Goal: Task Accomplishment & Management: Manage account settings

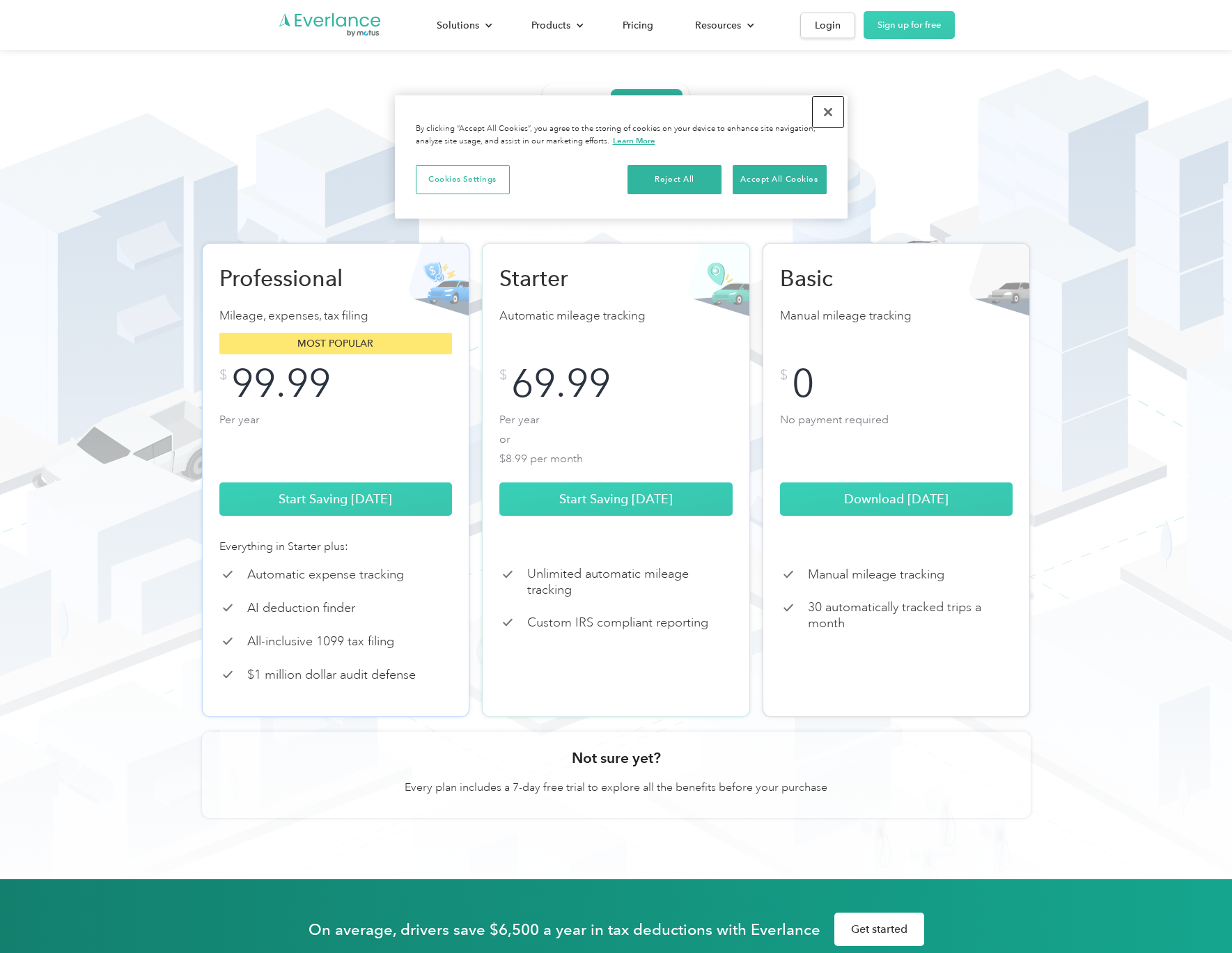
click at [829, 111] on button "Close" at bounding box center [828, 112] width 31 height 31
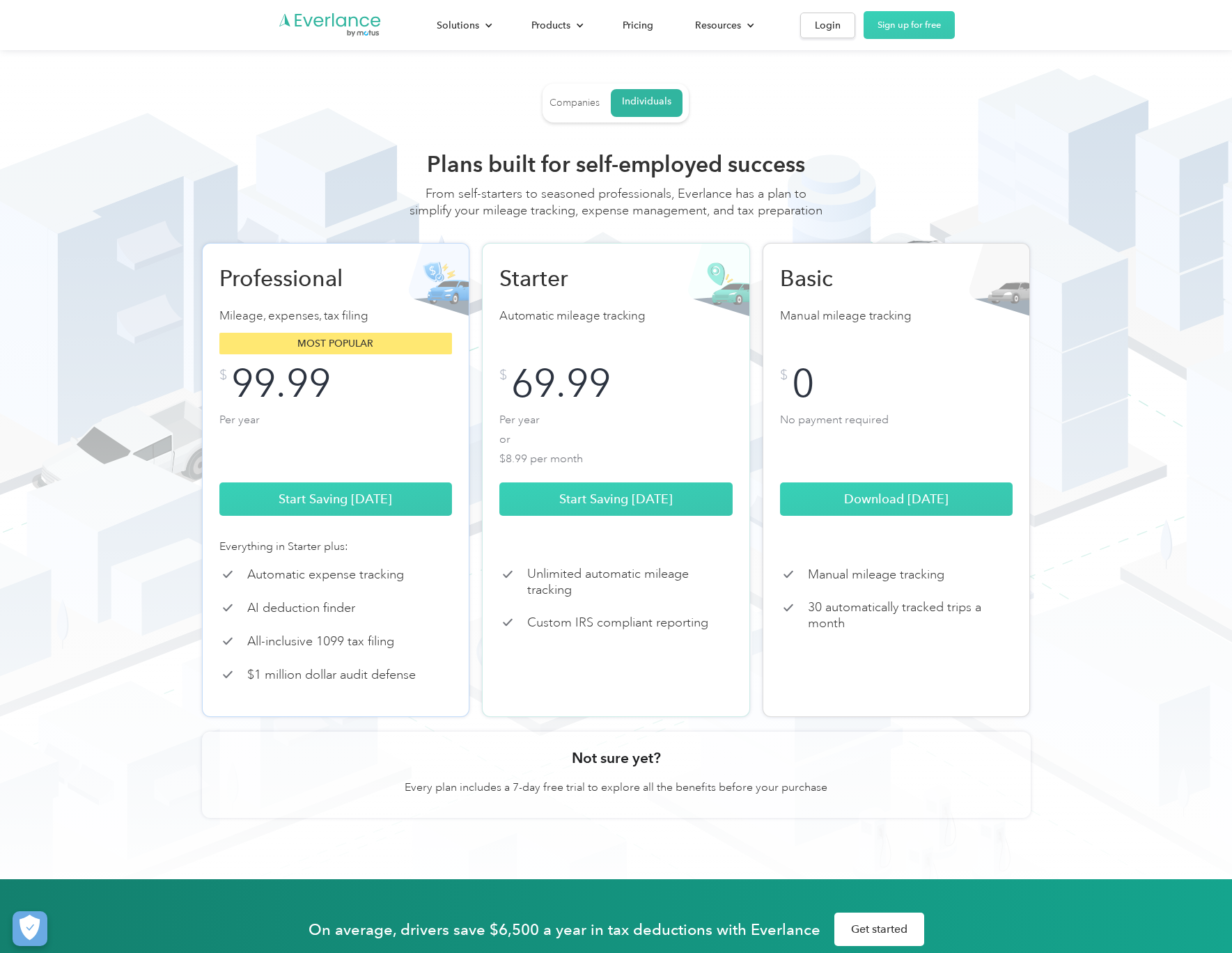
click at [589, 105] on div "Companies" at bounding box center [574, 103] width 50 height 13
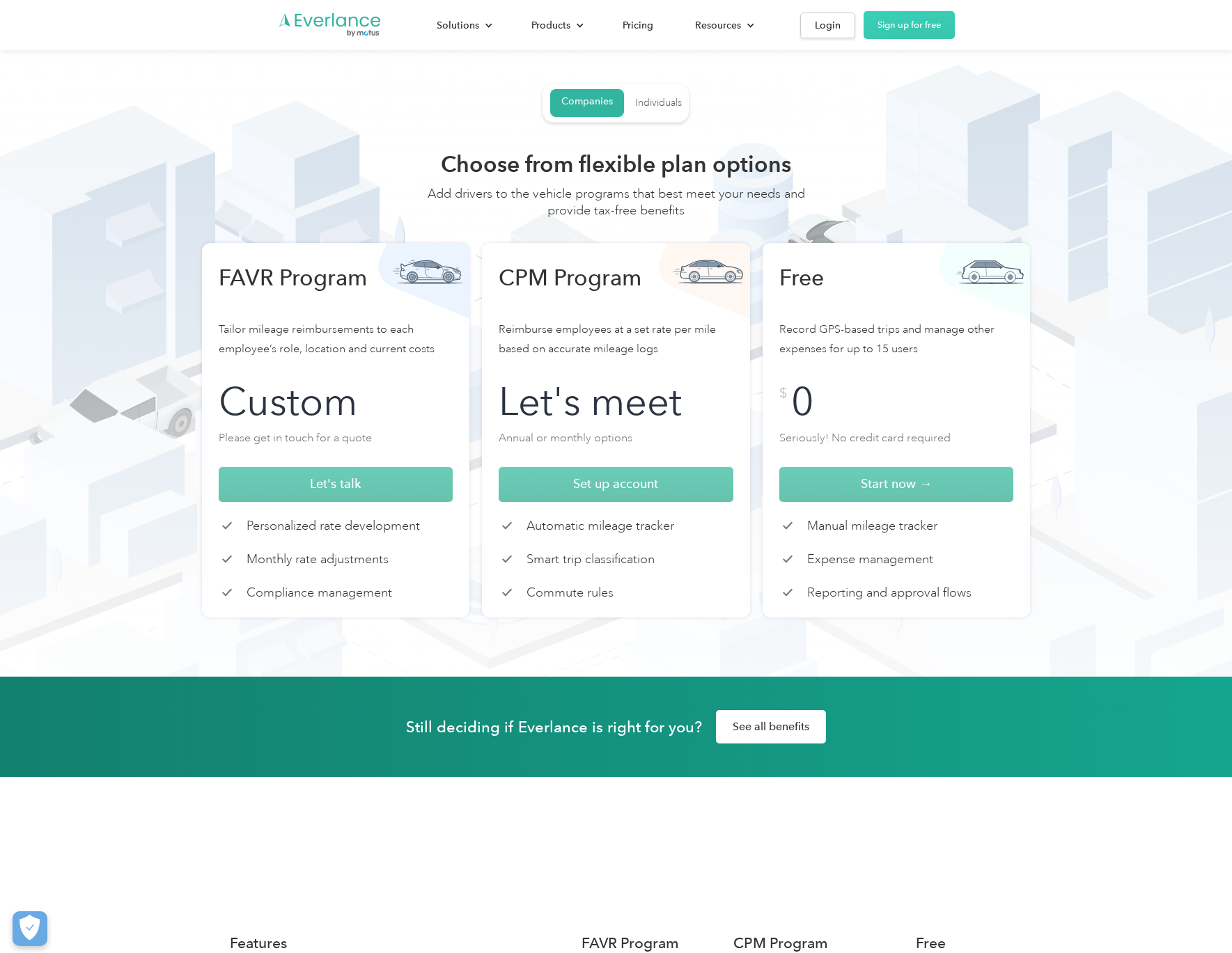
click at [648, 103] on div "Individuals" at bounding box center [658, 103] width 46 height 13
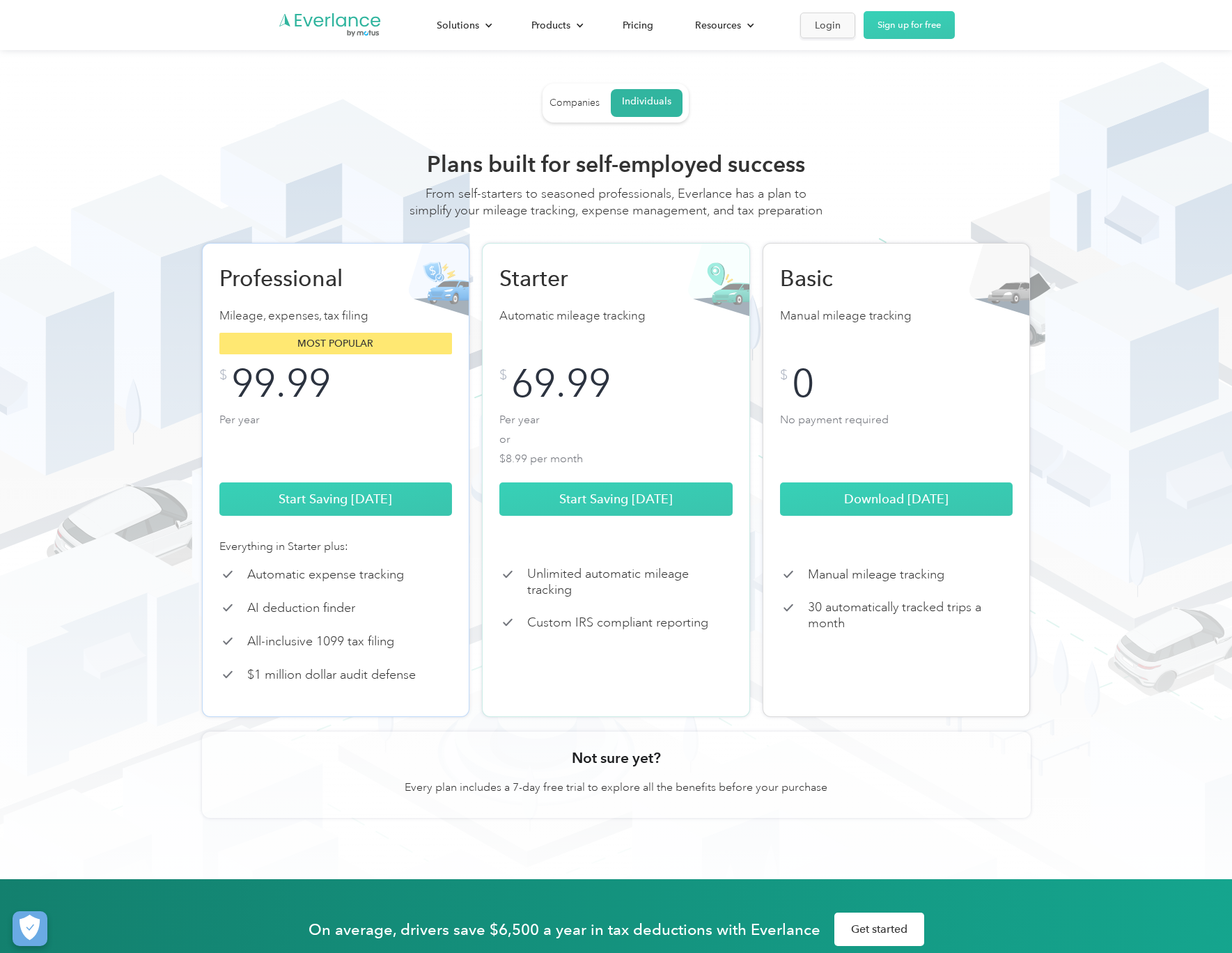
click at [828, 24] on div "Login" at bounding box center [828, 25] width 26 height 17
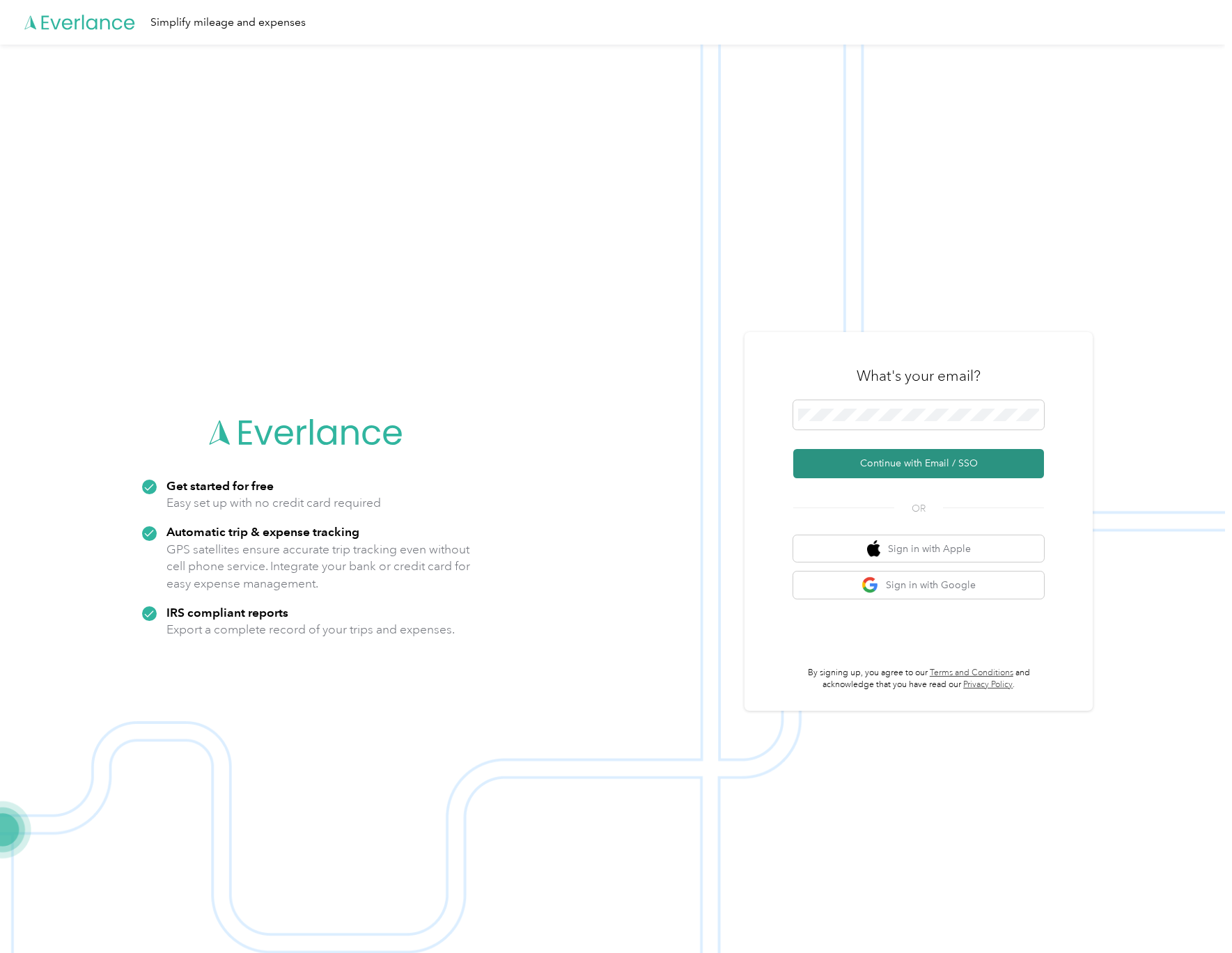
drag, startPoint x: 900, startPoint y: 462, endPoint x: 825, endPoint y: 477, distance: 76.5
click at [900, 462] on button "Continue with Email / SSO" at bounding box center [918, 464] width 250 height 29
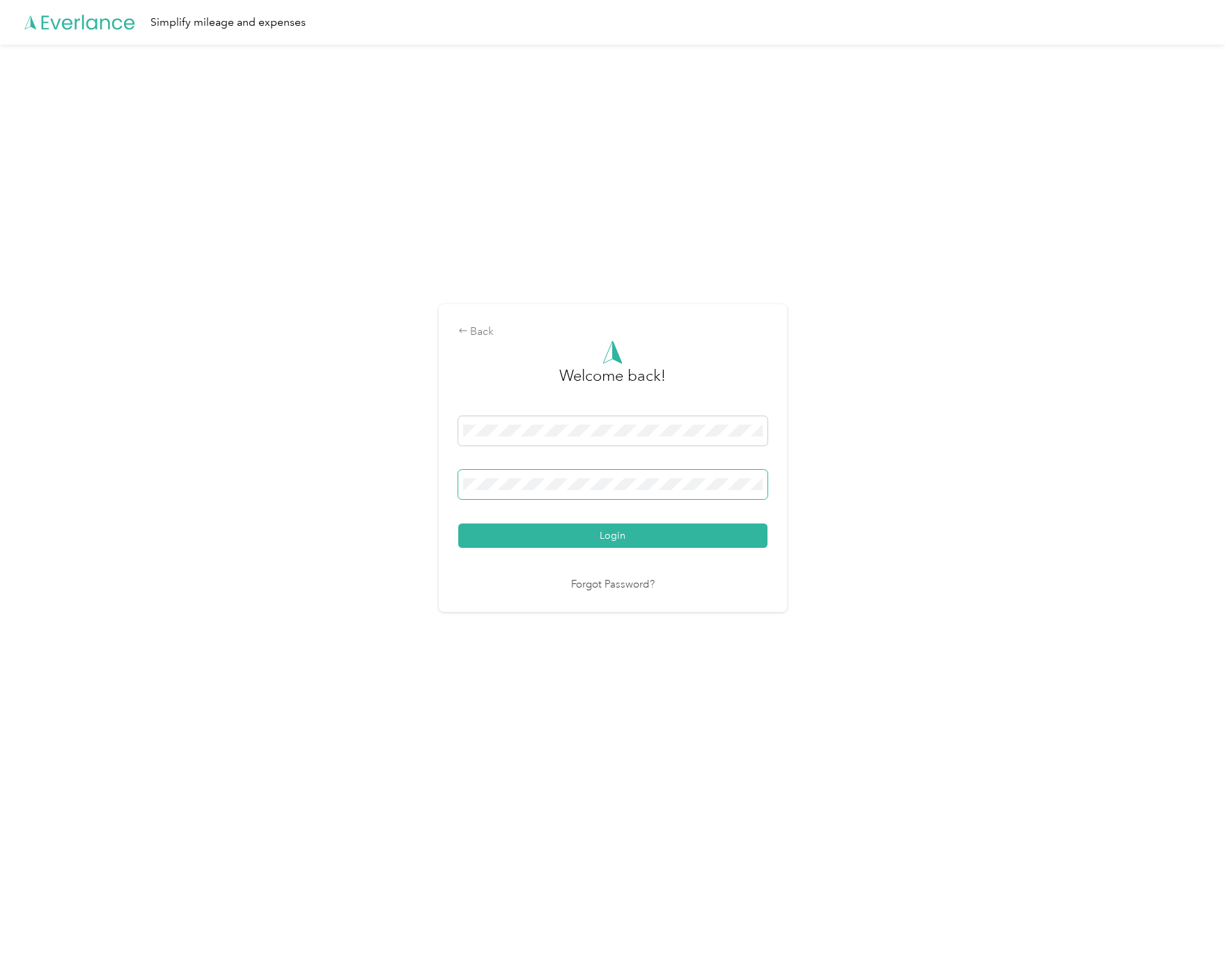
click at [458, 524] on button "Login" at bounding box center [612, 536] width 309 height 24
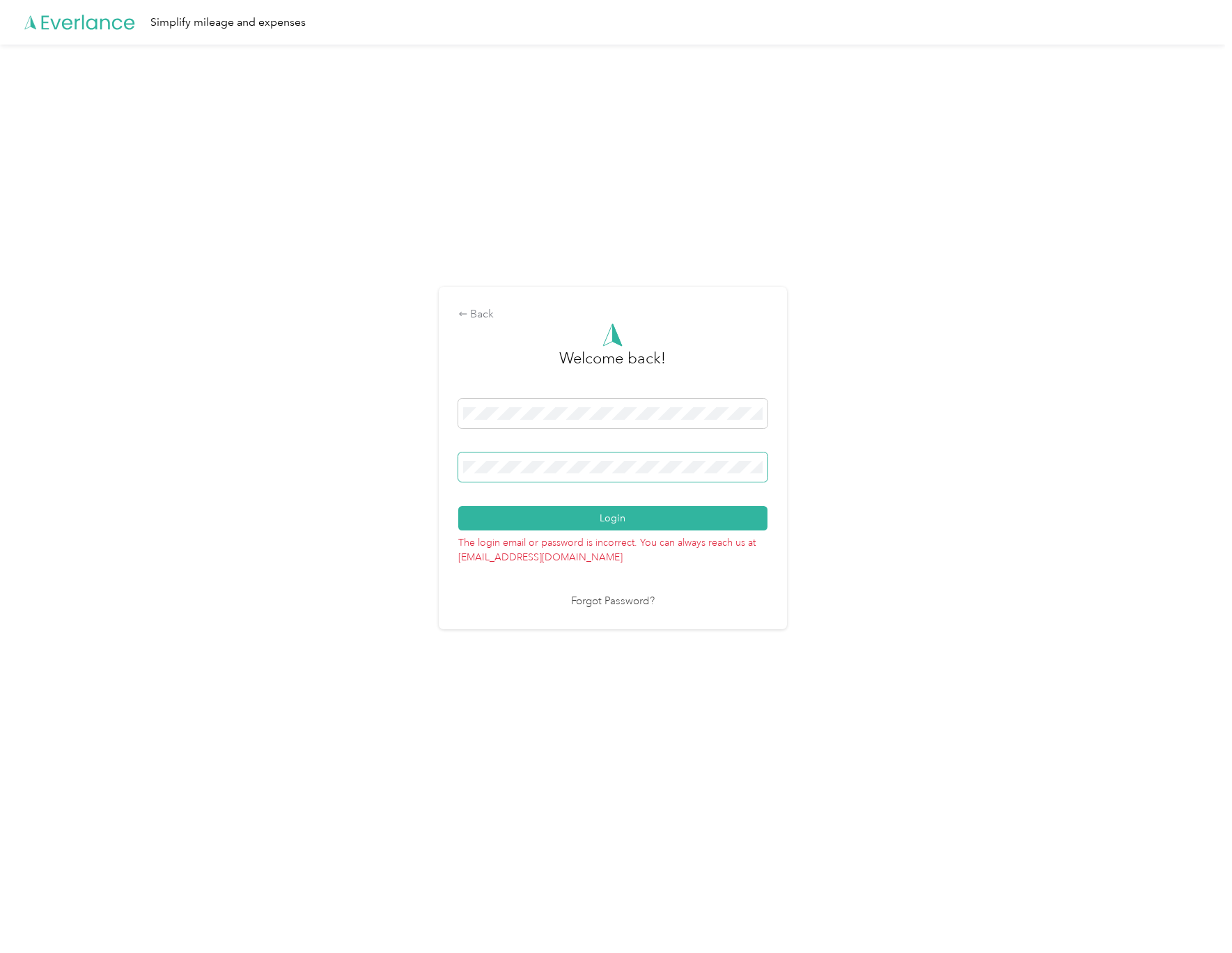
click at [458, 506] on button "Login" at bounding box center [612, 519] width 309 height 24
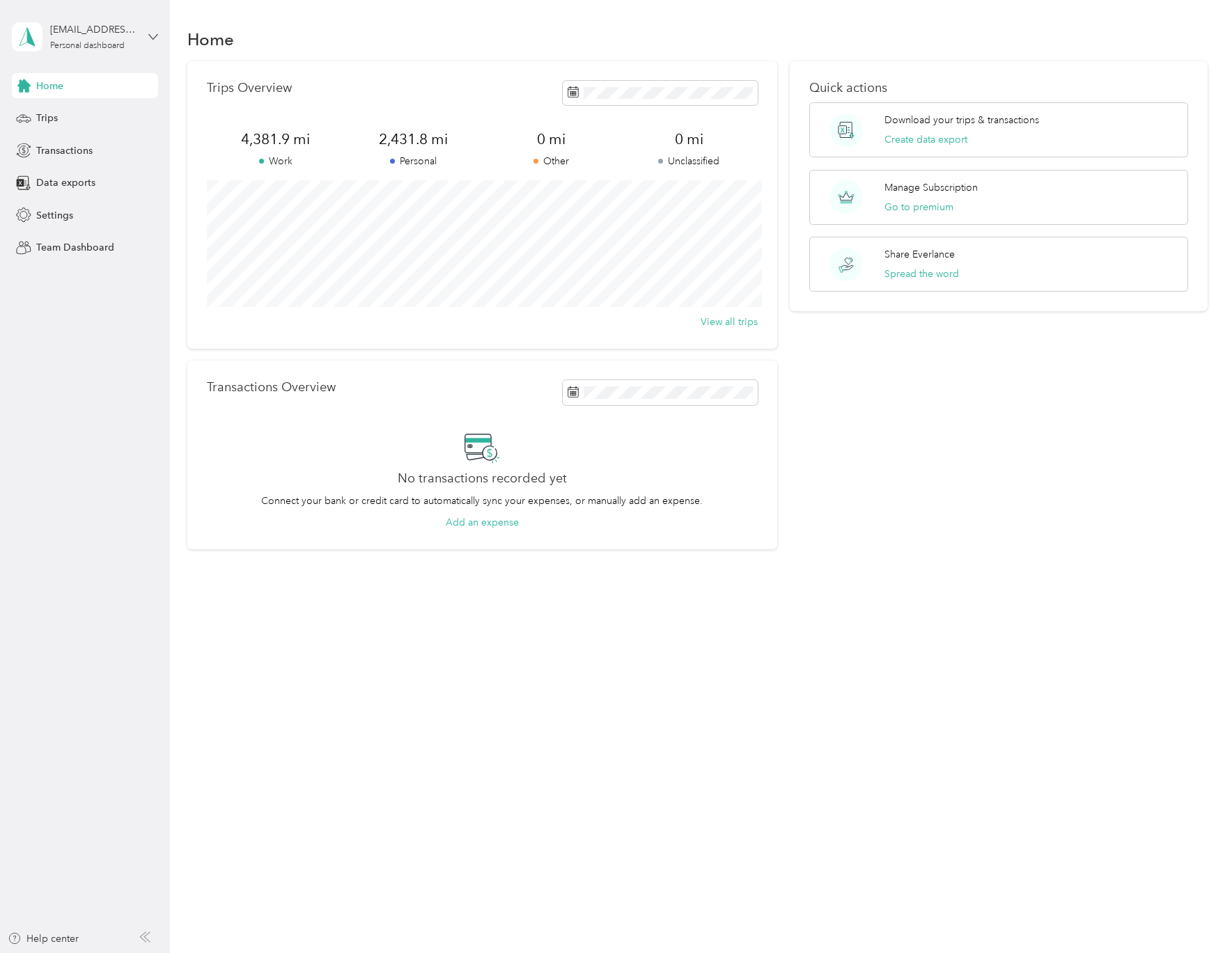
click at [154, 32] on icon at bounding box center [153, 37] width 10 height 10
click at [40, 369] on aside "kevinmcdonald3@gmail.com Personal dashboard Home Trips Transactions Data export…" at bounding box center [85, 476] width 170 height 953
click at [1014, 190] on div "Manage Subscription Go to premium" at bounding box center [999, 197] width 380 height 55
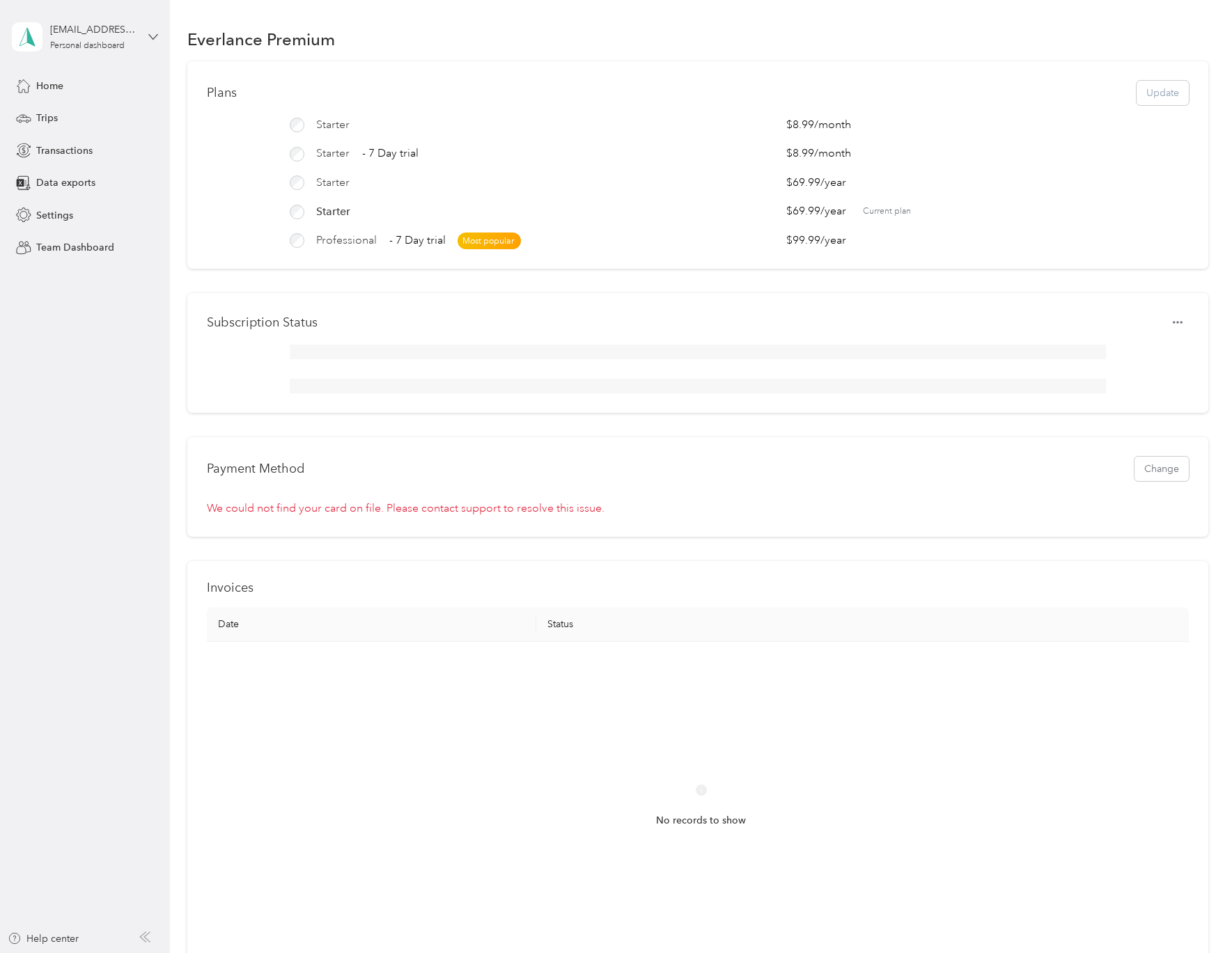
click at [155, 39] on icon at bounding box center [153, 37] width 10 height 10
drag, startPoint x: 81, startPoint y: 299, endPoint x: 51, endPoint y: 220, distance: 84.5
click at [80, 298] on aside "kevinmcdonald3@gmail.com Personal dashboard Home Trips Transactions Data export…" at bounding box center [85, 476] width 170 height 953
click at [58, 86] on span "Home" at bounding box center [50, 86] width 27 height 15
